Goal: Navigation & Orientation: Find specific page/section

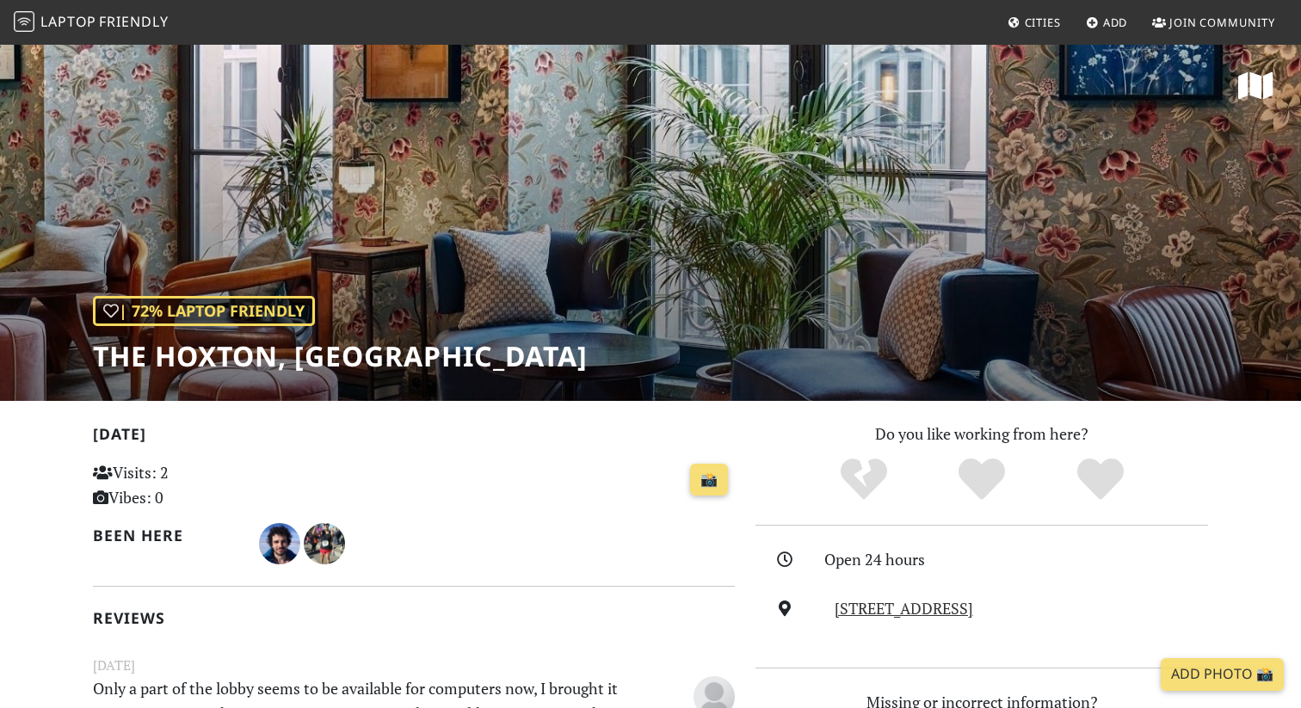
click at [95, 22] on span "Laptop" at bounding box center [68, 21] width 56 height 19
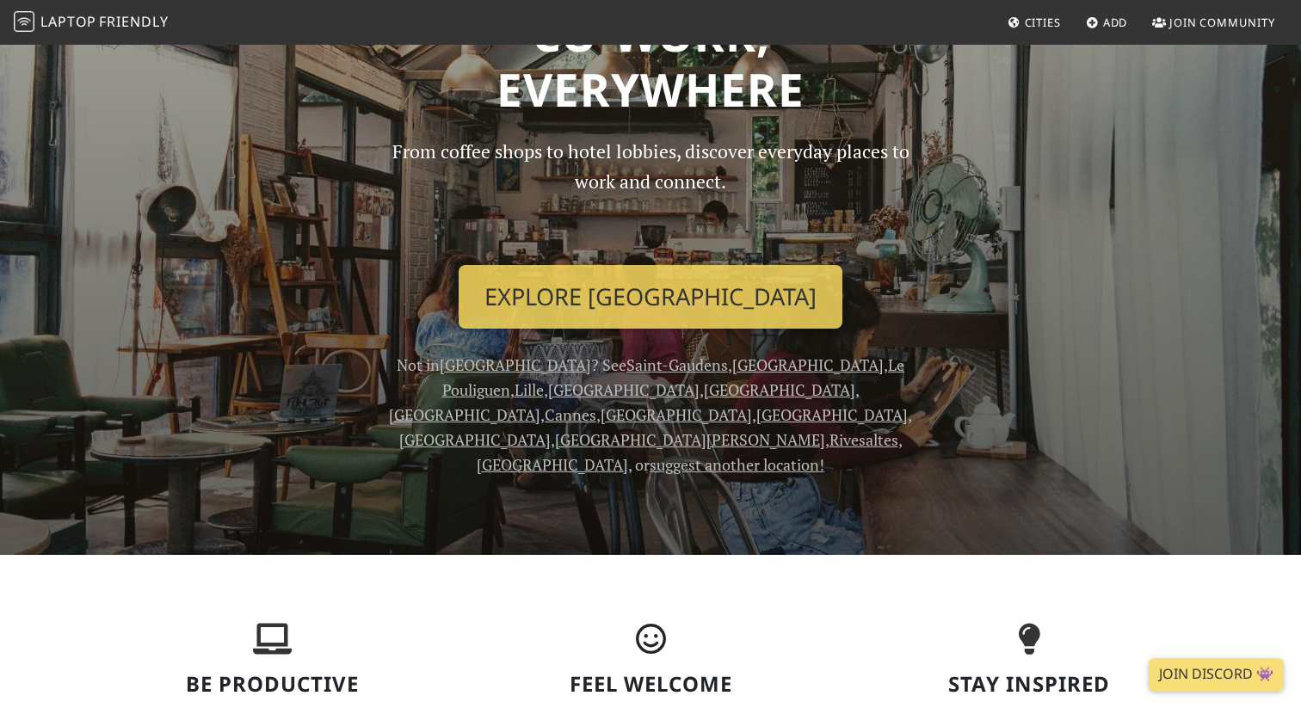
scroll to position [142, 0]
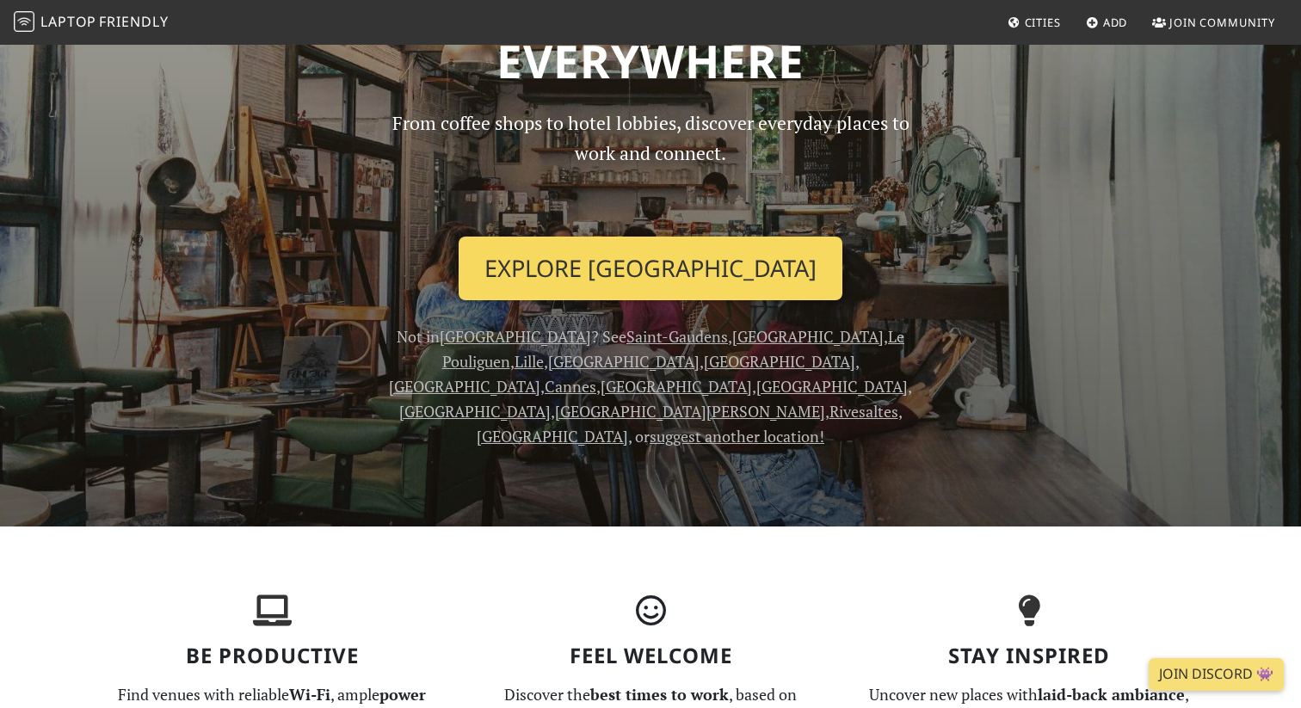
click at [607, 277] on link "Explore Paris" at bounding box center [651, 269] width 384 height 64
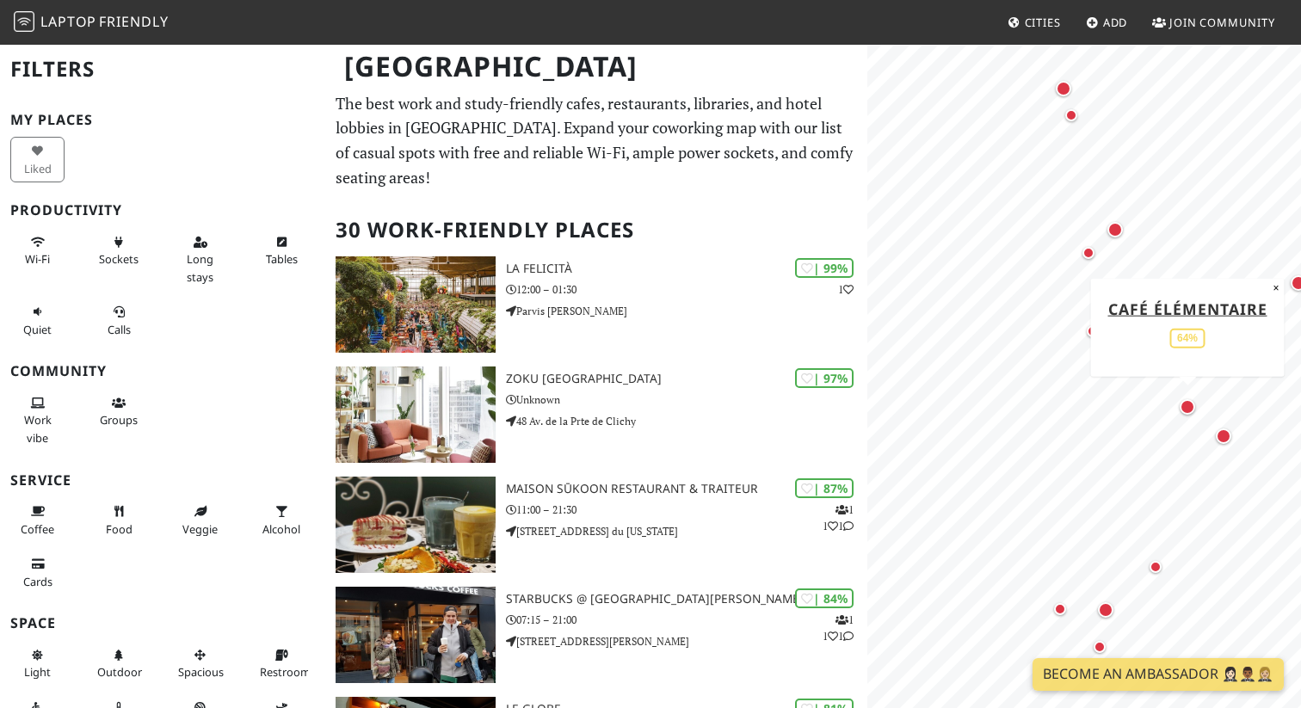
click at [1185, 409] on div "Map marker" at bounding box center [1187, 406] width 15 height 15
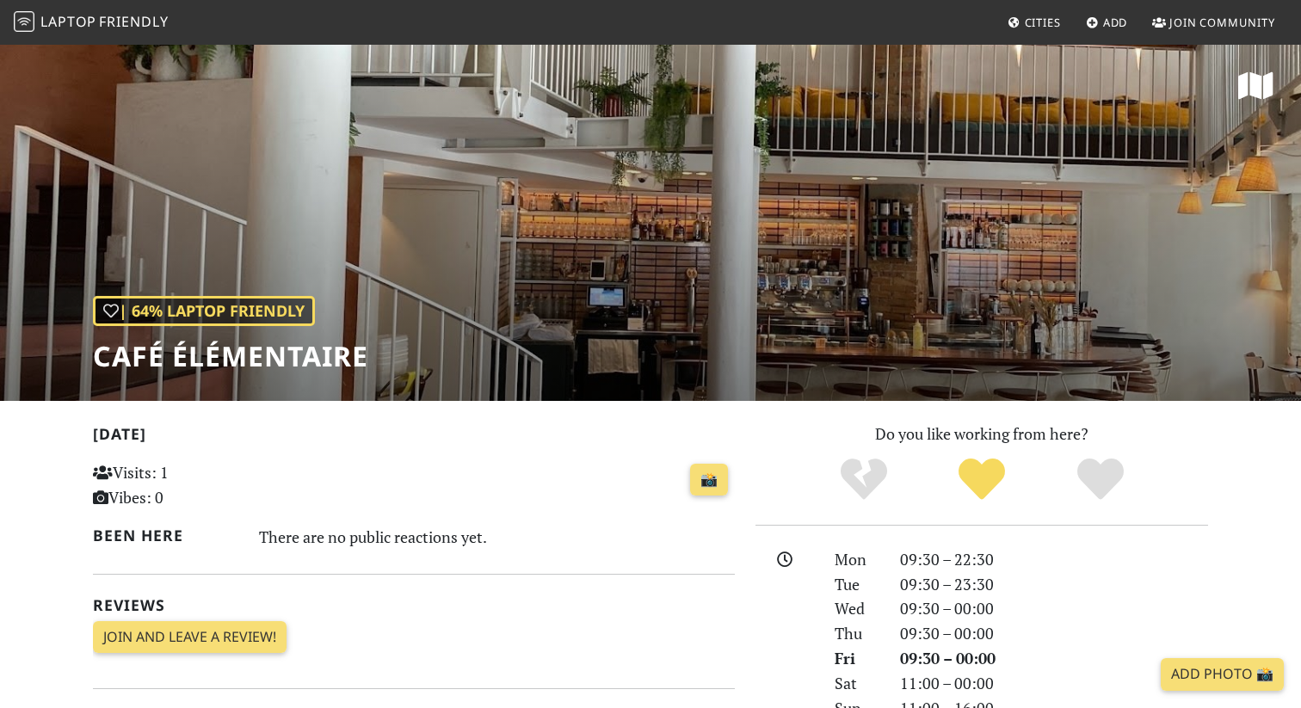
scroll to position [74, 0]
